Goal: Ask a question: Ask a question

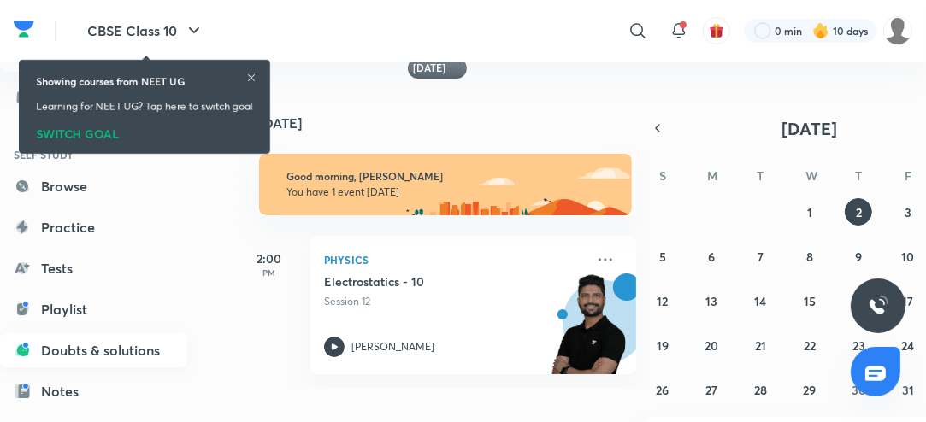
click at [132, 359] on link "Doubts & solutions" at bounding box center [93, 350] width 187 height 34
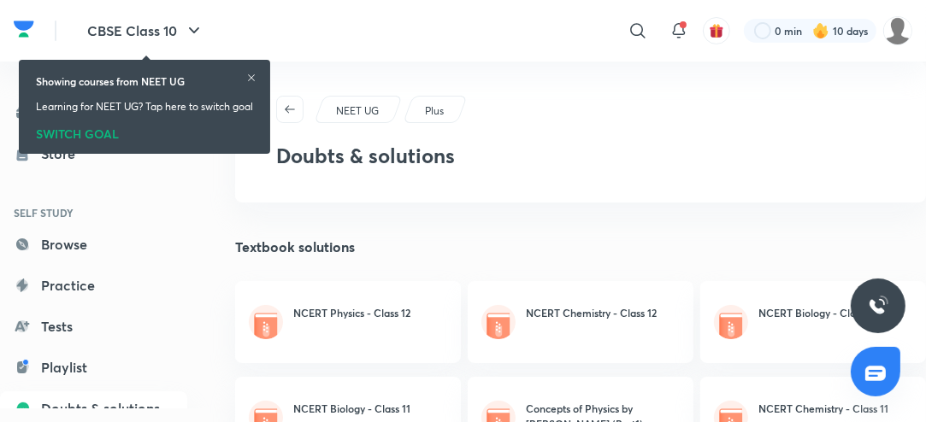
click at [251, 79] on icon at bounding box center [251, 78] width 10 height 10
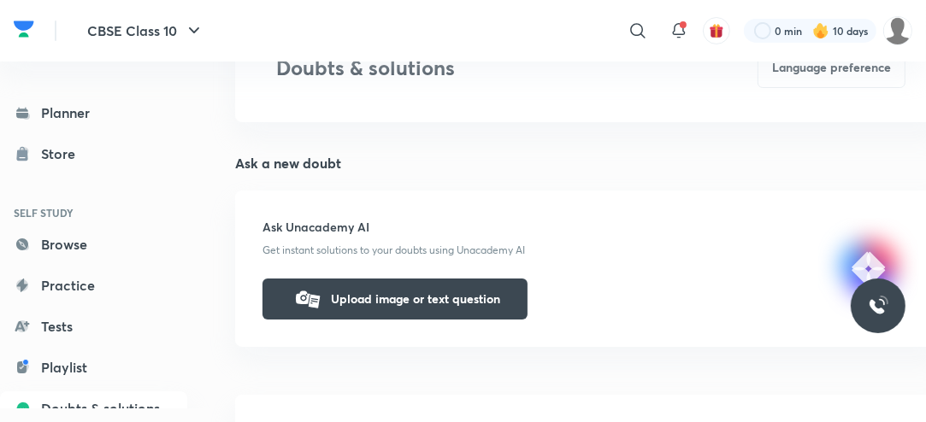
scroll to position [98, 0]
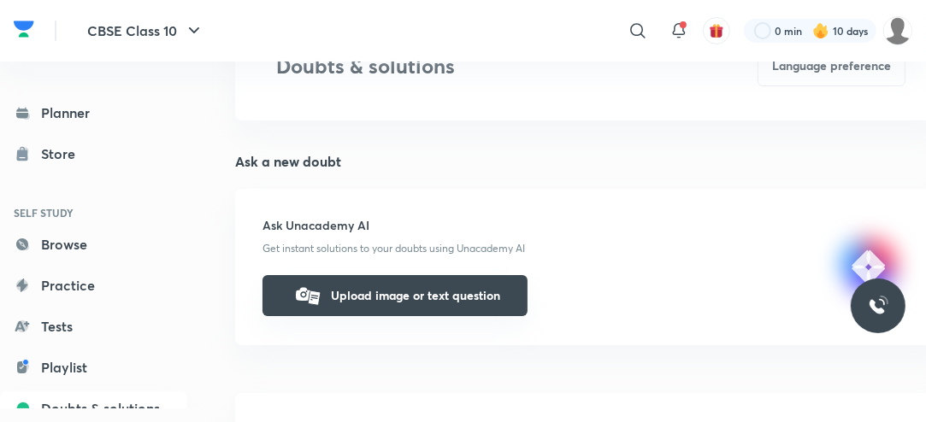
click at [396, 301] on button "Upload image or text question" at bounding box center [394, 295] width 265 height 41
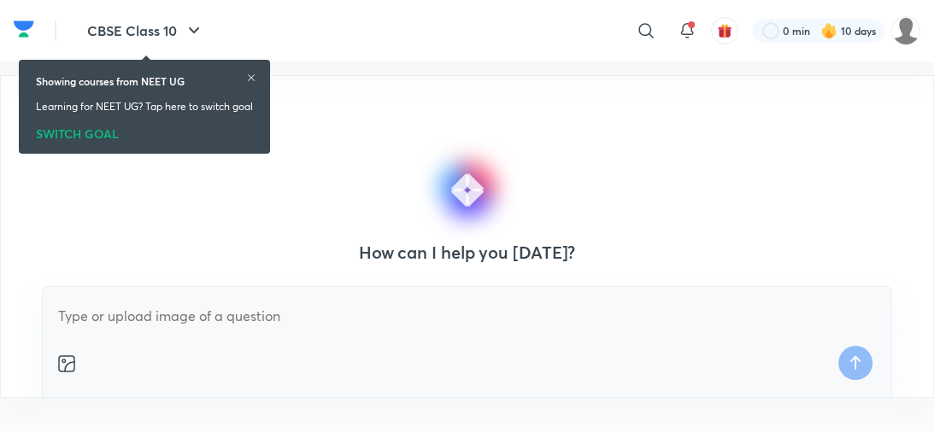
click at [65, 364] on img at bounding box center [66, 364] width 21 height 21
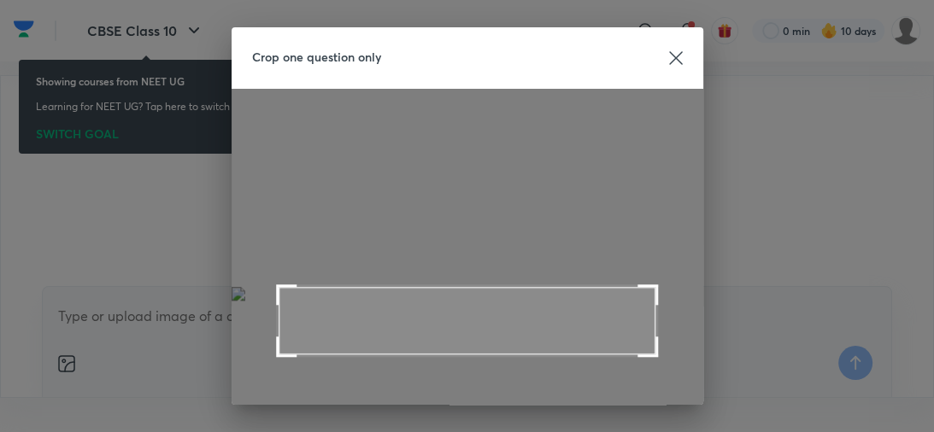
click at [544, 285] on span at bounding box center [468, 287] width 378 height 4
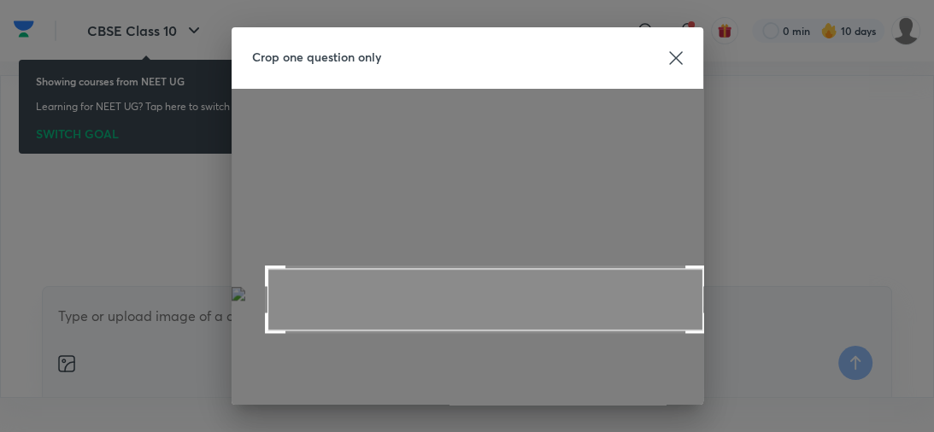
click at [711, 270] on div "Crop one question only Rotate Next" at bounding box center [467, 216] width 934 height 432
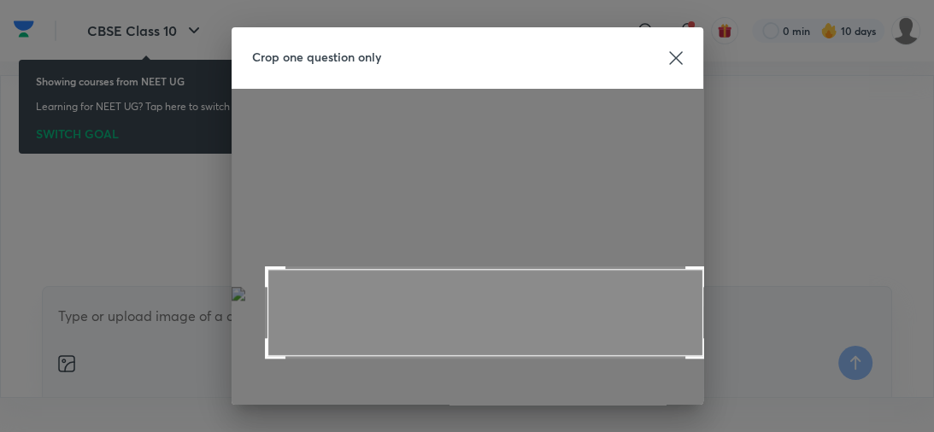
click at [670, 356] on div at bounding box center [486, 312] width 436 height 87
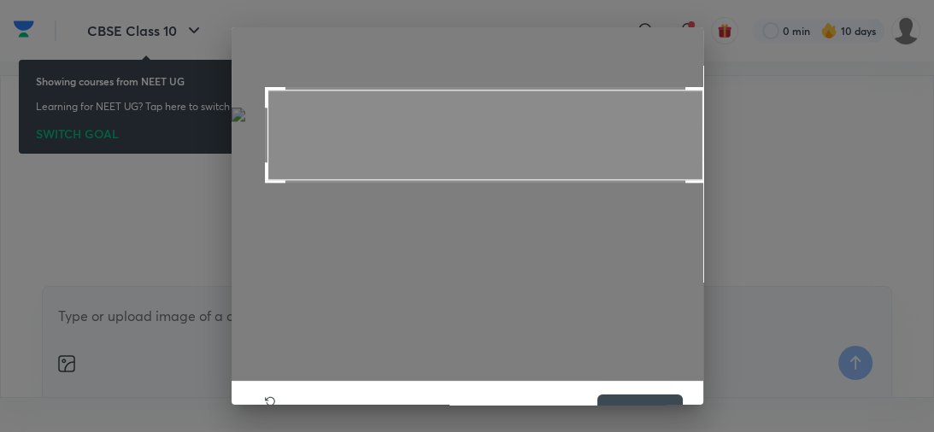
scroll to position [225, 0]
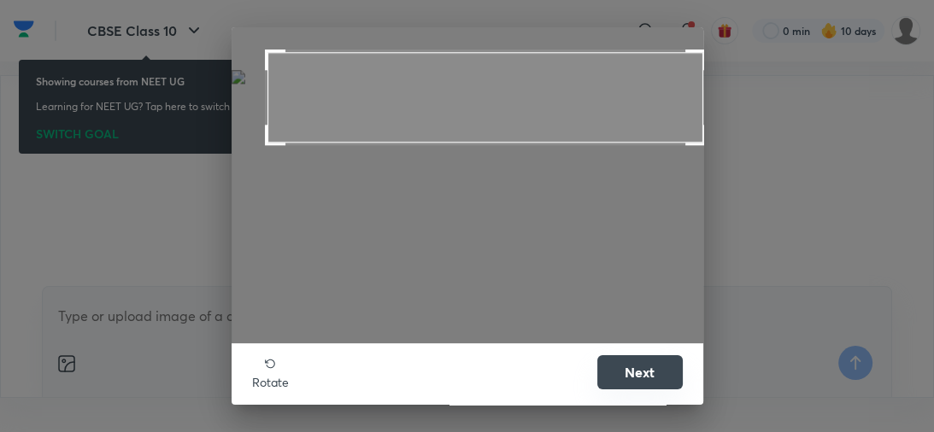
click at [629, 370] on button "Next" at bounding box center [639, 373] width 85 height 34
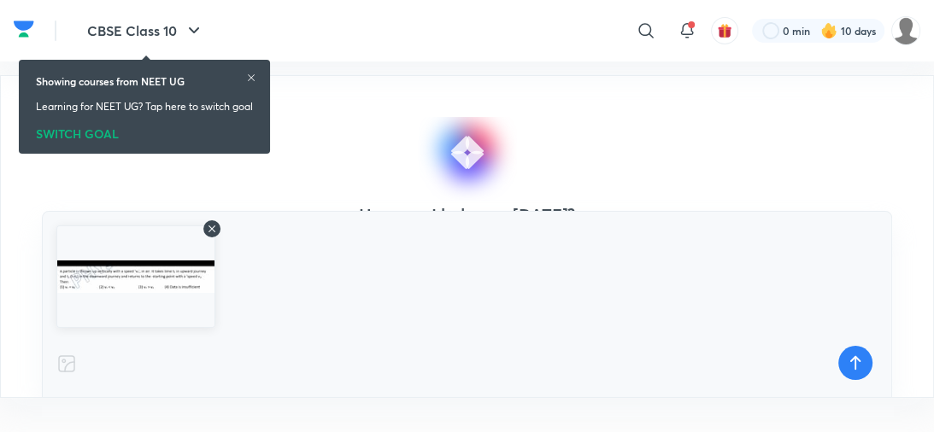
click at [851, 368] on icon at bounding box center [855, 363] width 34 height 34
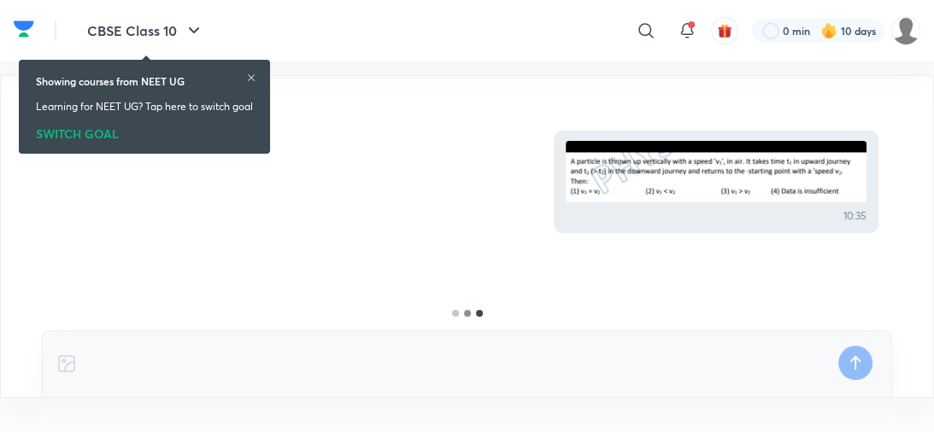
click at [254, 78] on icon at bounding box center [251, 77] width 7 height 7
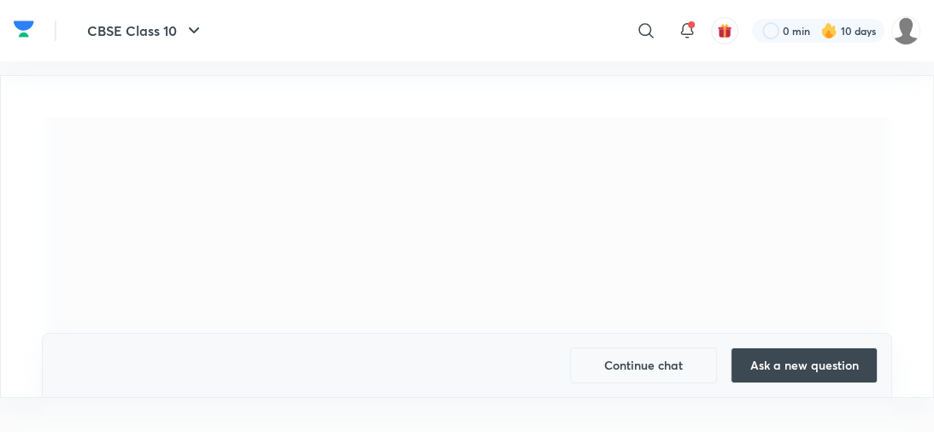
scroll to position [1391, 0]
click at [612, 376] on button "Continue chat" at bounding box center [643, 366] width 147 height 36
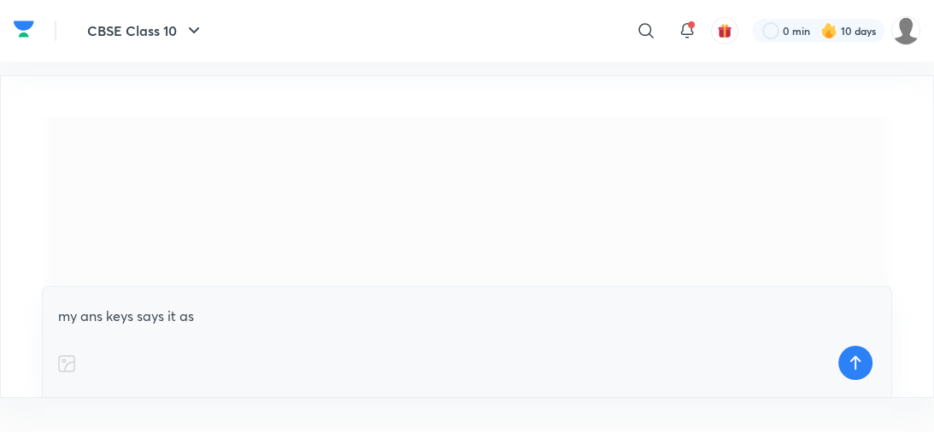
type textarea "my ans keys says it as 3"
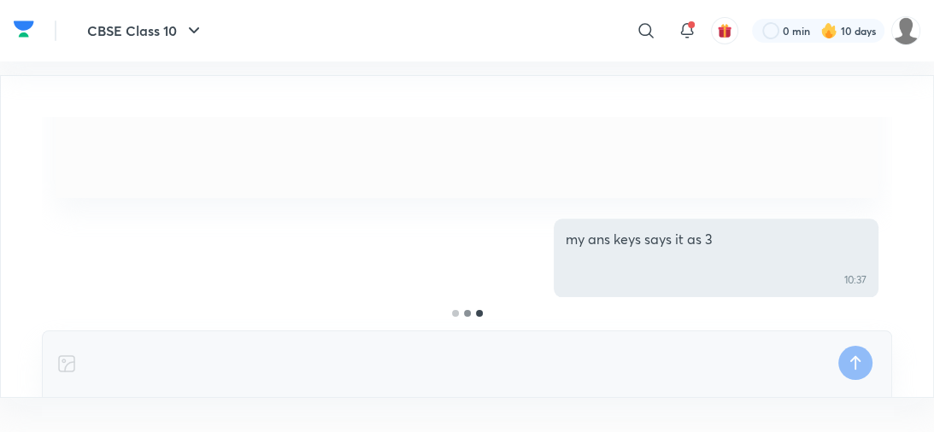
scroll to position [1515, 0]
